Goal: Check status: Check status

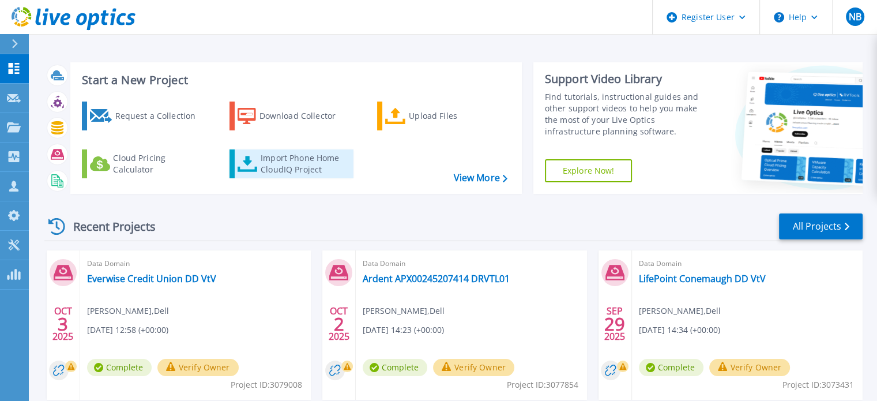
click at [282, 160] on div "Import Phone Home CloudIQ Project" at bounding box center [306, 163] width 90 height 23
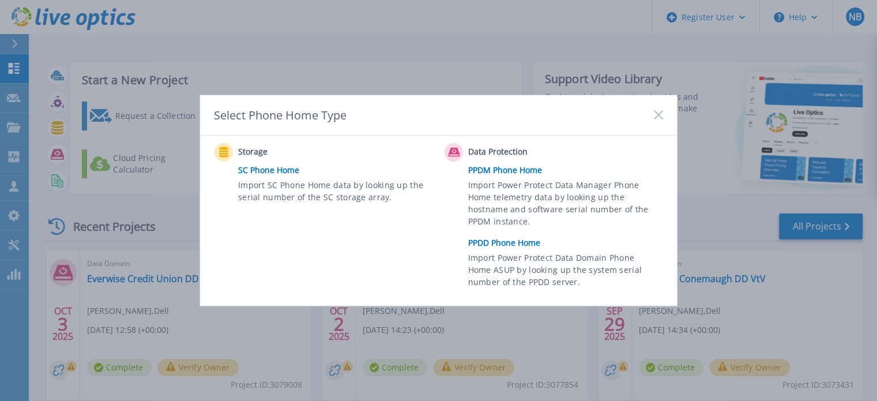
click at [499, 242] on link "PPDD Phone Home" at bounding box center [568, 242] width 201 height 17
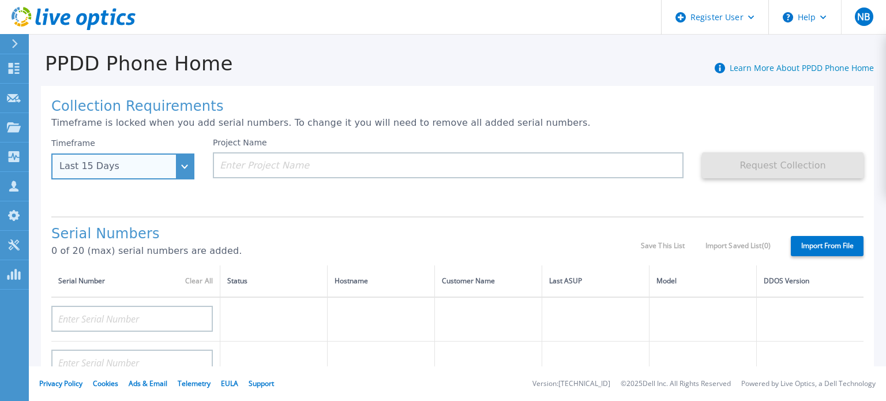
click at [153, 168] on div "Last 15 Days" at bounding box center [116, 166] width 114 height 10
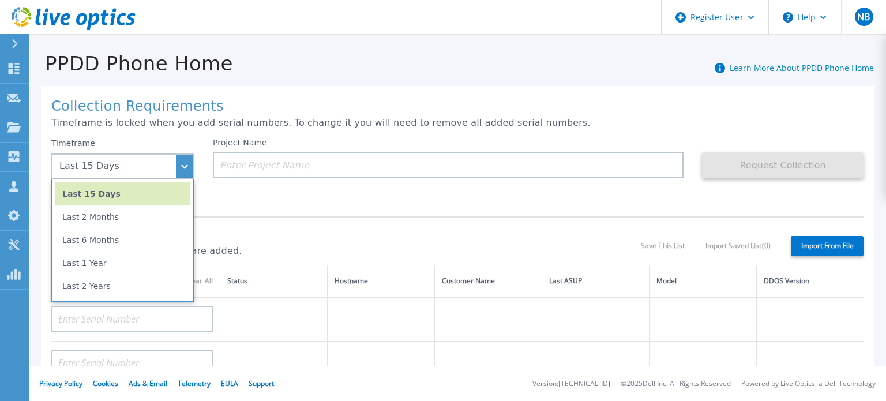
click at [285, 235] on h1 "Serial Numbers" at bounding box center [345, 234] width 589 height 16
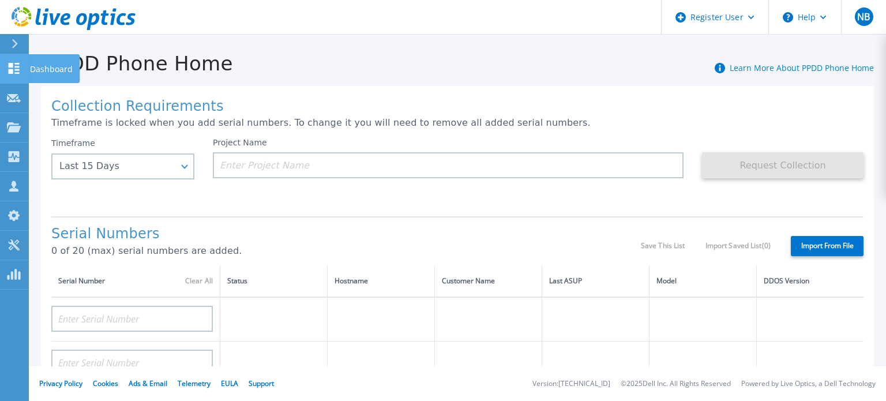
click at [16, 69] on icon at bounding box center [14, 68] width 14 height 11
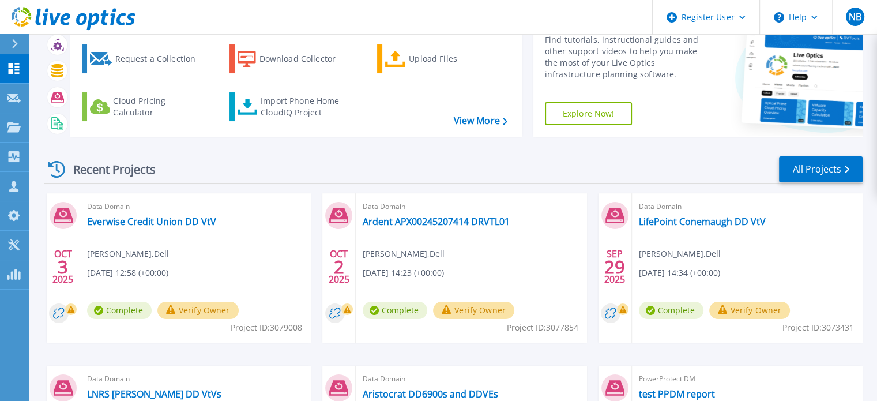
scroll to position [58, 0]
click at [189, 220] on link "Everwise Credit Union DD VtV" at bounding box center [151, 221] width 129 height 12
